Goal: Information Seeking & Learning: Learn about a topic

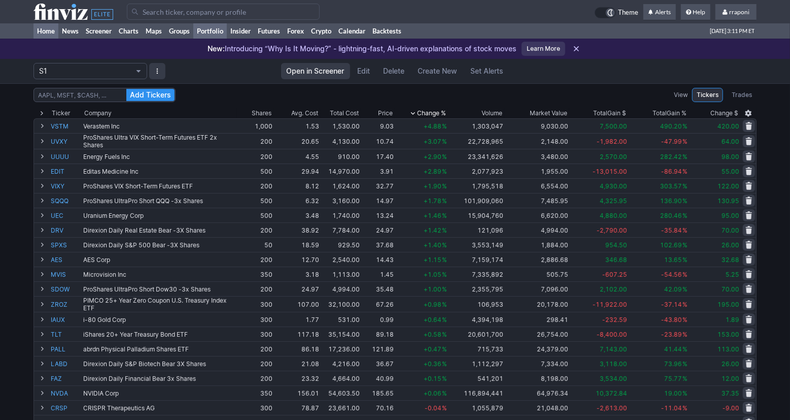
click at [55, 36] on link "Home" at bounding box center [45, 30] width 25 height 15
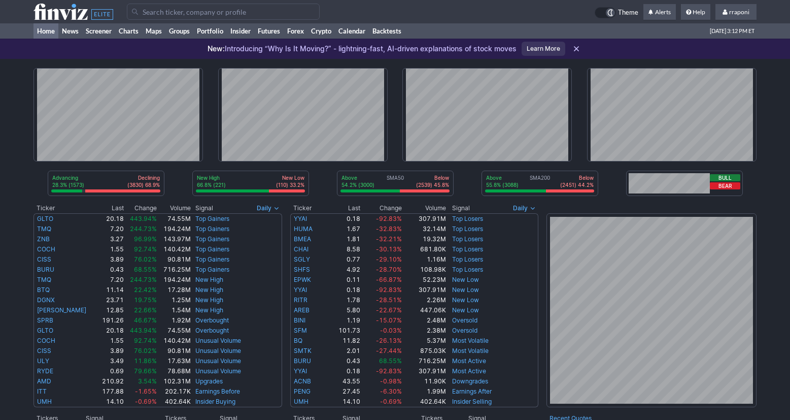
scroll to position [193, 0]
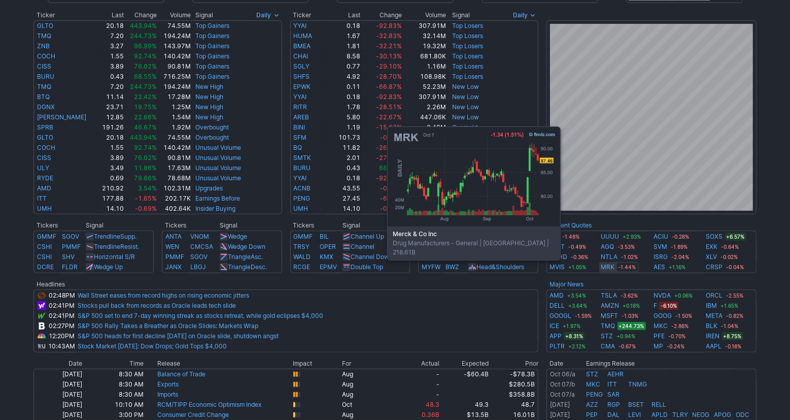
click at [605, 265] on link "MRK" at bounding box center [608, 267] width 14 height 10
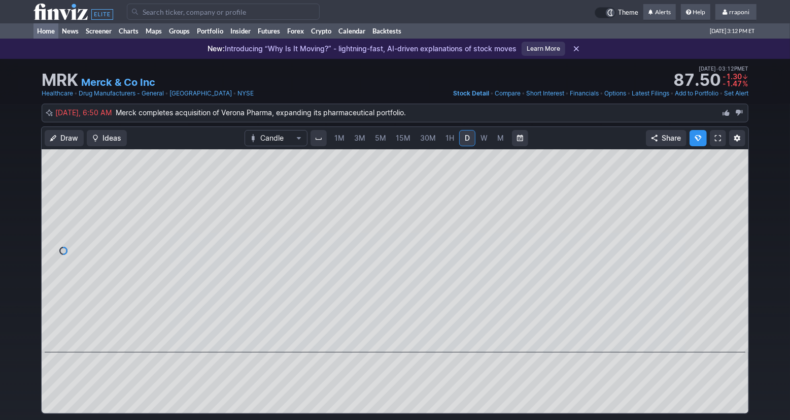
click at [53, 31] on link "Home" at bounding box center [45, 30] width 25 height 15
